Goal: Find specific page/section: Find specific page/section

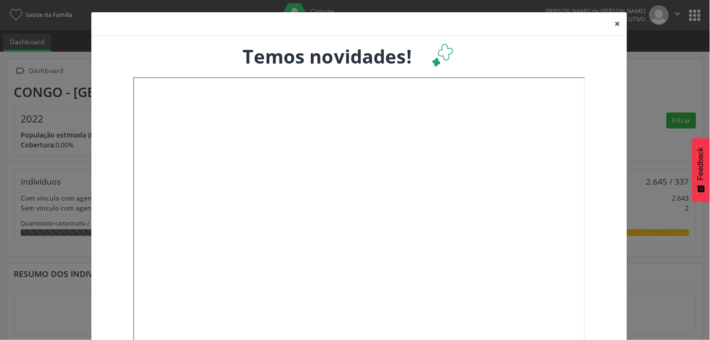
click at [612, 22] on button "×" at bounding box center [617, 23] width 19 height 23
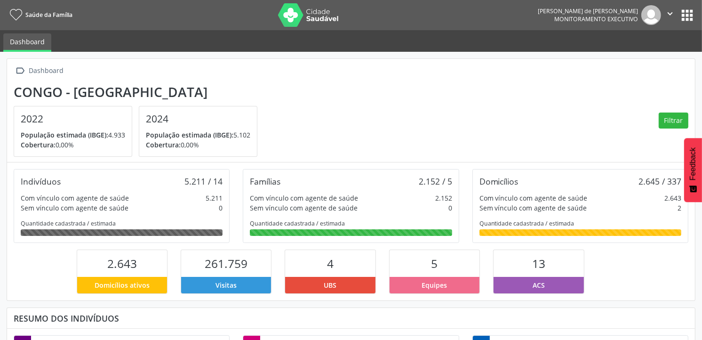
scroll to position [156, 229]
click at [684, 8] on button "apps" at bounding box center [687, 15] width 16 height 16
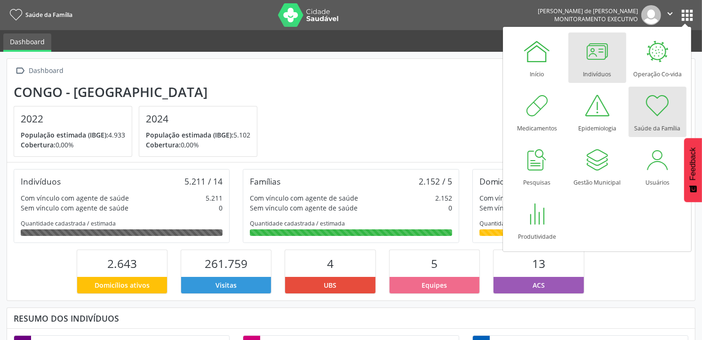
click at [601, 53] on div at bounding box center [597, 51] width 28 height 28
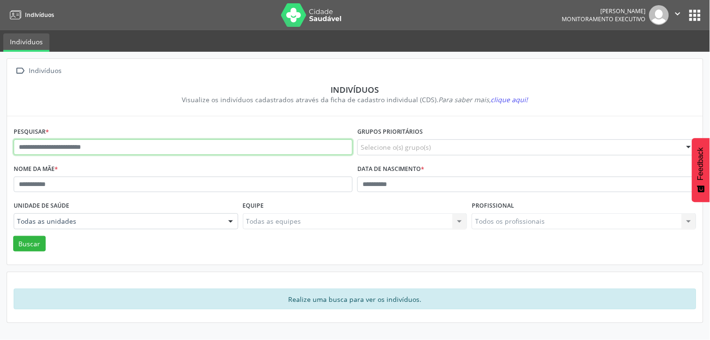
click at [53, 151] on input "text" at bounding box center [183, 147] width 339 height 16
type input "**********"
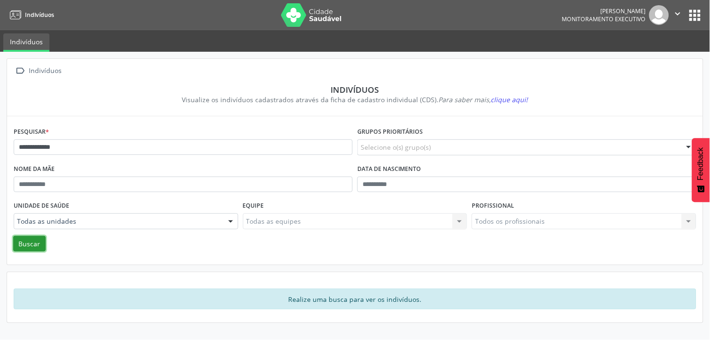
click at [32, 245] on button "Buscar" at bounding box center [29, 244] width 32 height 16
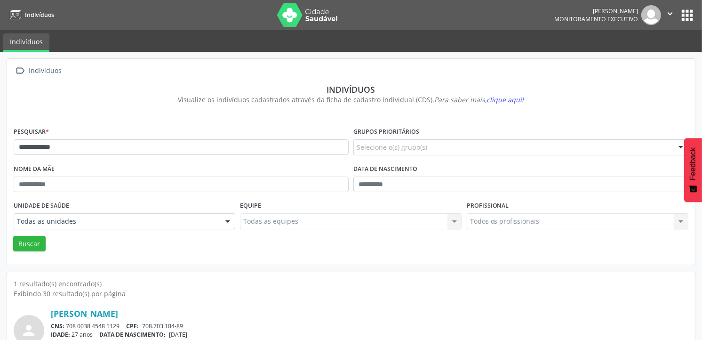
scroll to position [44, 0]
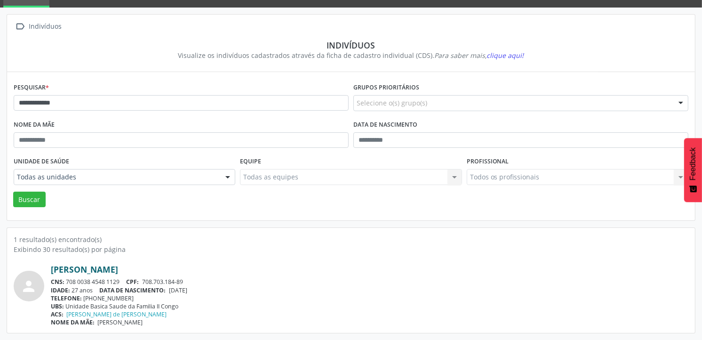
click at [93, 266] on link "Joyce Barbosa de Araujo" at bounding box center [84, 269] width 67 height 10
